Goal: Information Seeking & Learning: Learn about a topic

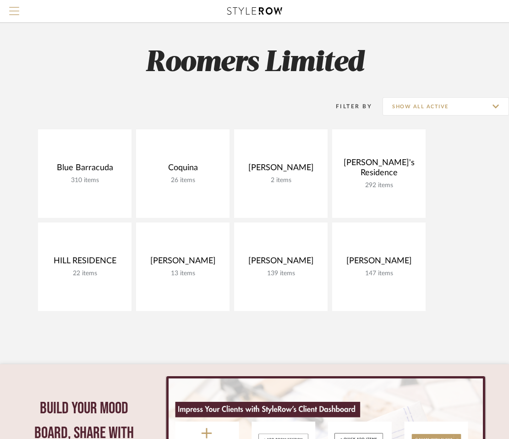
click at [10, 14] on button "Menu" at bounding box center [14, 11] width 28 height 22
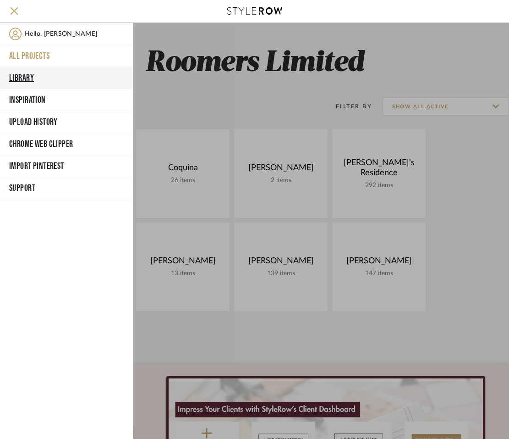
click at [34, 84] on button "Library" at bounding box center [66, 78] width 133 height 22
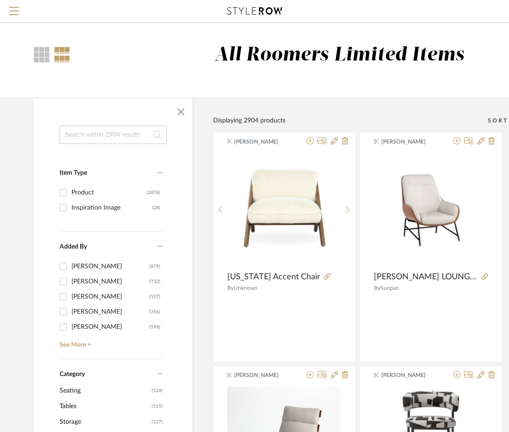
click at [125, 133] on input at bounding box center [113, 135] width 107 height 18
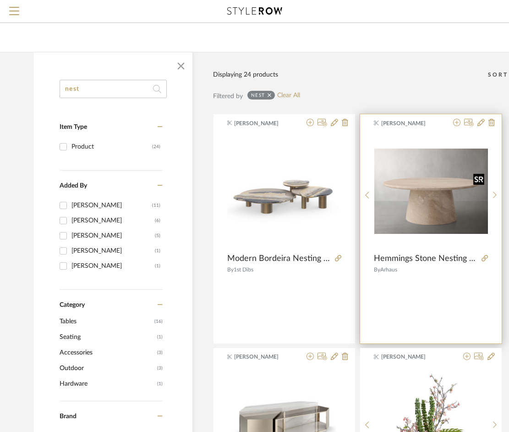
scroll to position [92, 0]
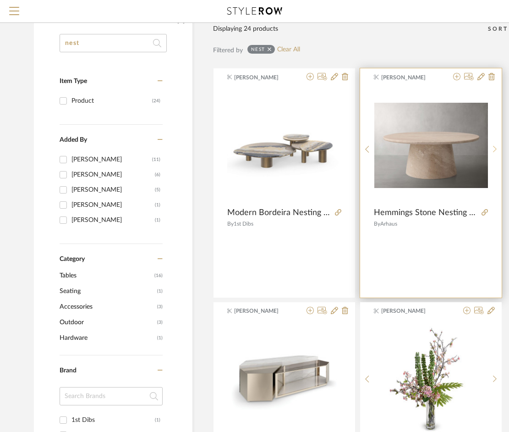
click at [494, 145] on icon at bounding box center [495, 149] width 4 height 8
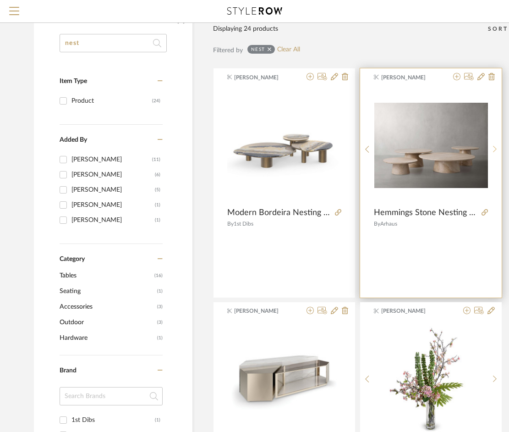
click at [494, 145] on icon at bounding box center [495, 149] width 4 height 8
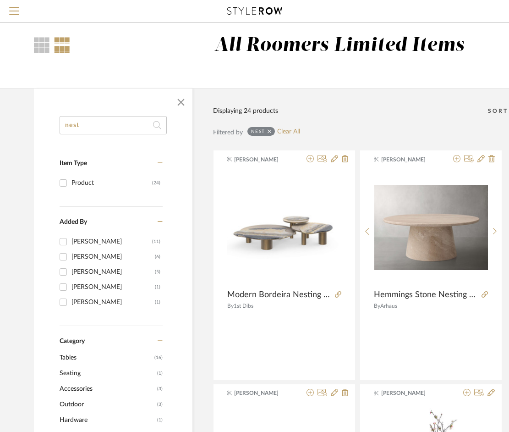
scroll to position [0, 0]
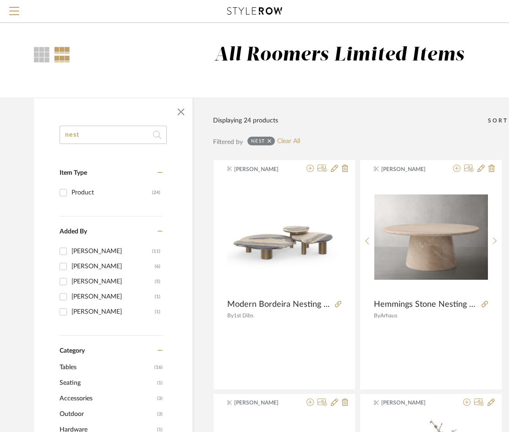
click at [94, 126] on input "nest" at bounding box center [113, 135] width 107 height 18
click at [88, 137] on input "nest" at bounding box center [113, 135] width 107 height 18
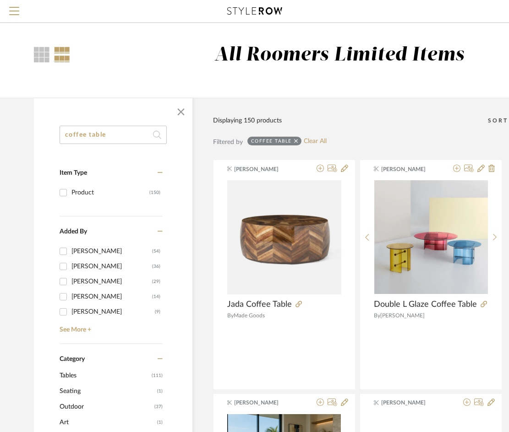
type input "coffee table"
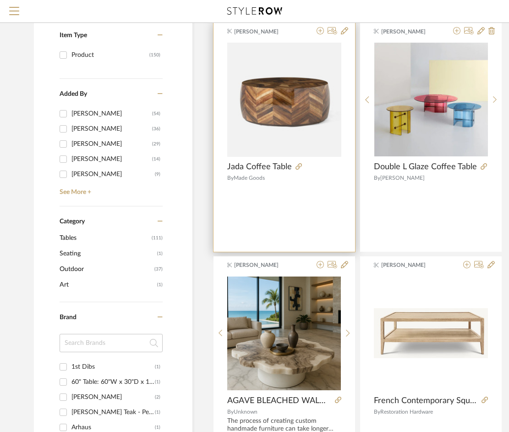
scroll to position [321, 0]
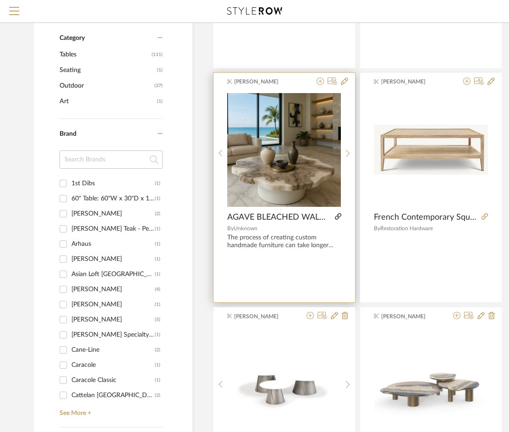
click at [340, 215] on icon at bounding box center [338, 216] width 6 height 6
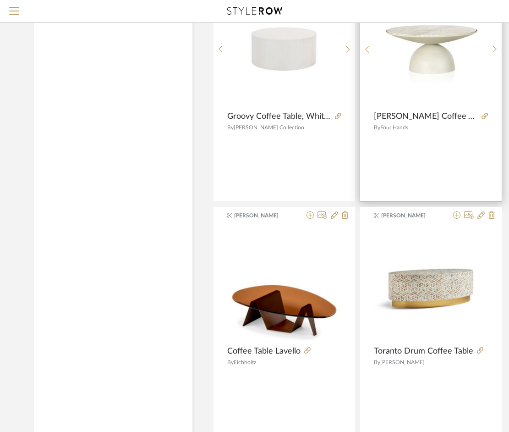
scroll to position [3989, 0]
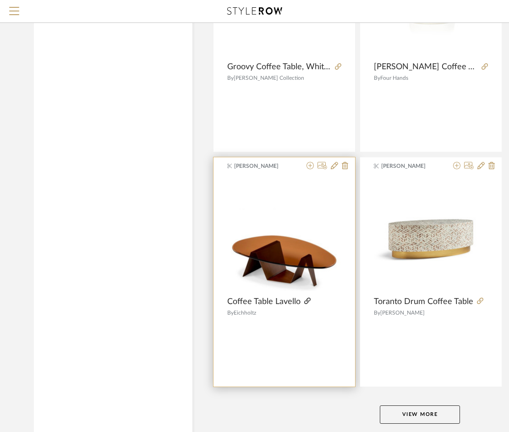
click at [307, 301] on icon at bounding box center [307, 301] width 6 height 6
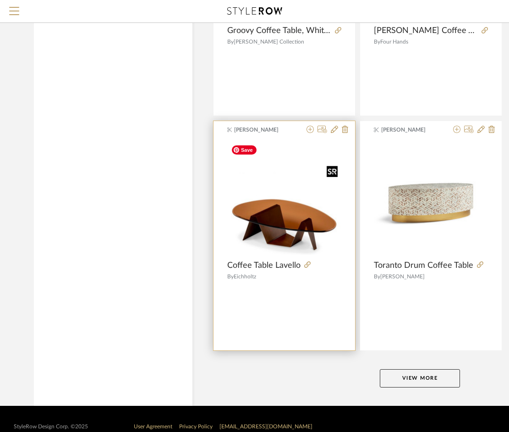
scroll to position [4041, 0]
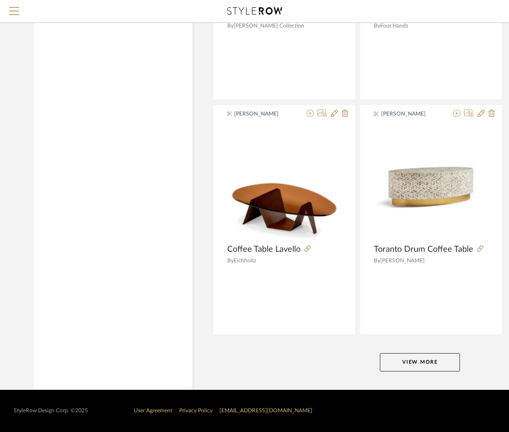
click at [401, 359] on button "View More" at bounding box center [420, 362] width 80 height 18
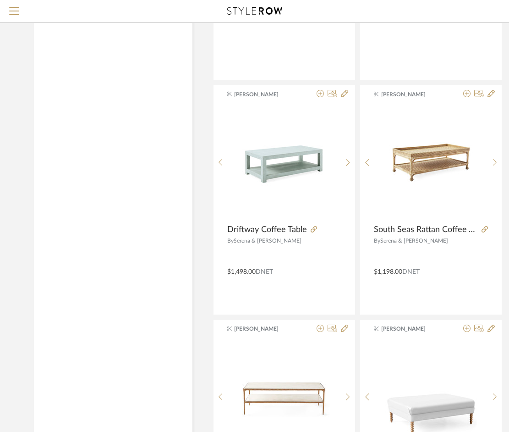
scroll to position [7617, 0]
